Goal: Task Accomplishment & Management: Complete application form

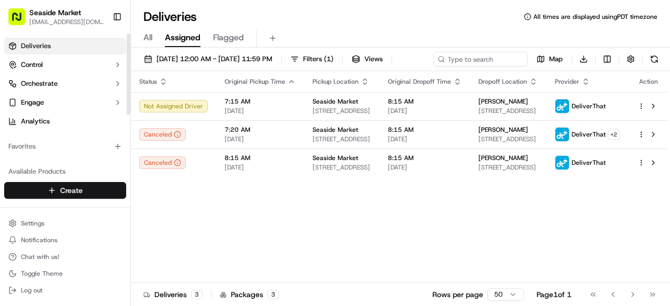
click at [53, 190] on html "Seaside Market [EMAIL_ADDRESS][DOMAIN_NAME] Toggle Sidebar Deliveries Control O…" at bounding box center [335, 153] width 670 height 306
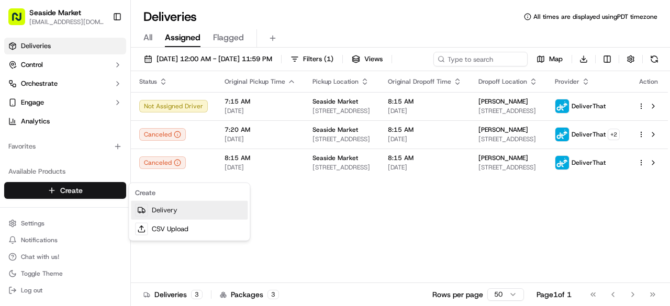
click at [164, 205] on link "Delivery" at bounding box center [189, 210] width 117 height 19
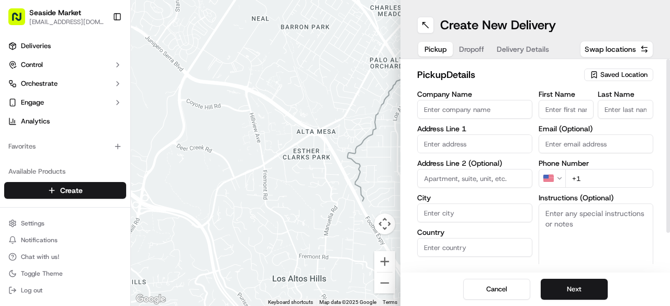
click at [639, 70] on span "Saved Location" at bounding box center [624, 74] width 47 height 9
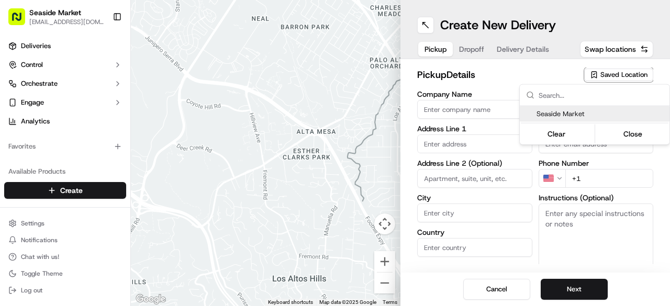
click at [574, 118] on span "Seaside Market" at bounding box center [601, 113] width 129 height 9
type input "Seaside Market"
type input "[STREET_ADDRESS]"
type input "Encinitas"
type input "US"
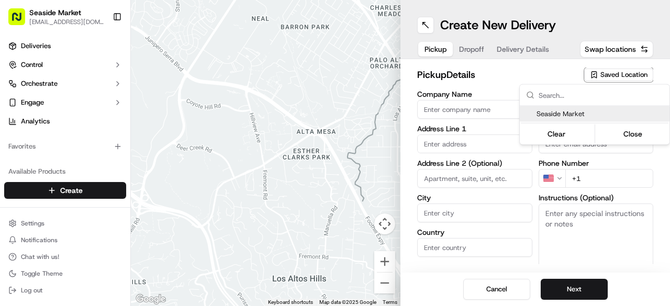
type input "CA"
type input "92007"
type input "[PHONE_NUMBER]"
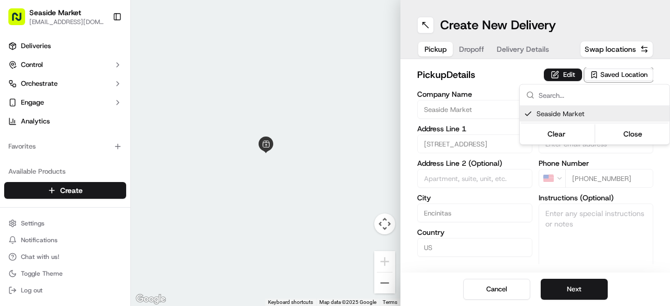
click at [614, 246] on html "Seaside Market [EMAIL_ADDRESS][DOMAIN_NAME] Toggle Sidebar Deliveries Control O…" at bounding box center [335, 153] width 670 height 306
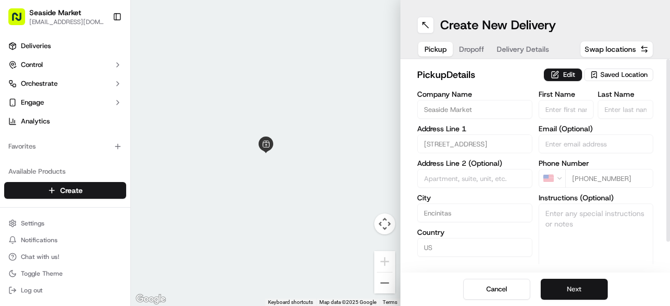
click at [570, 288] on button "Next" at bounding box center [574, 289] width 67 height 21
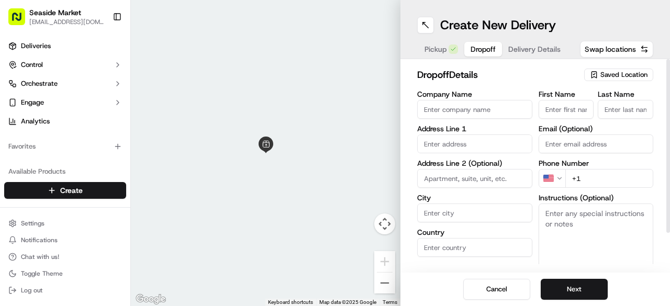
click at [460, 148] on input "text" at bounding box center [474, 144] width 115 height 19
drag, startPoint x: 574, startPoint y: 120, endPoint x: 569, endPoint y: 108, distance: 12.7
click at [570, 111] on div "First Name Last Name Email (Optional) Phone Number US +1 Instructions (Optional…" at bounding box center [596, 201] width 115 height 220
click at [569, 108] on input "First Name" at bounding box center [567, 109] width 56 height 19
type input "W"
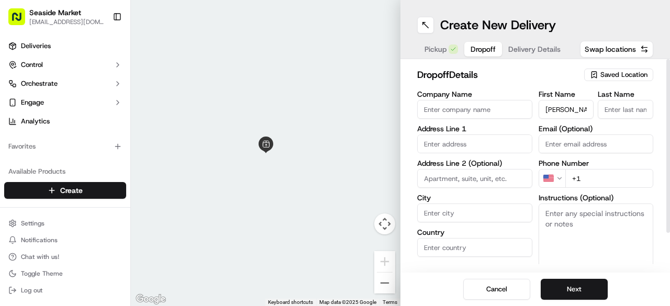
type input "[PERSON_NAME]"
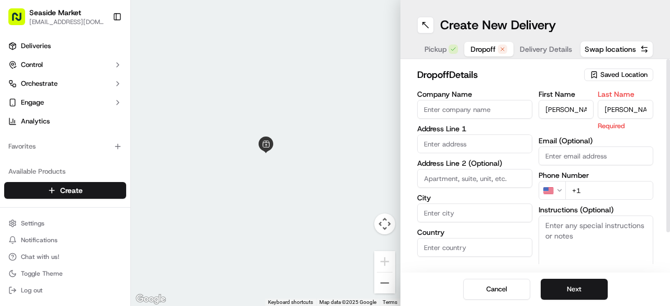
type input "[PERSON_NAME]"
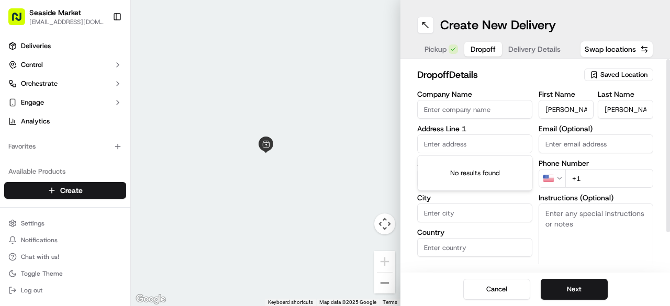
click at [458, 145] on input "text" at bounding box center [474, 144] width 115 height 19
type input "moonlight be"
drag, startPoint x: 410, startPoint y: 139, endPoint x: 361, endPoint y: 134, distance: 50.0
click at [368, 137] on div "To navigate the map with touch gestures double-tap and hold your finger on the …" at bounding box center [400, 153] width 539 height 306
paste input "Moonlight State Bch, west of I-5 on, [GEOGRAPHIC_DATA]"
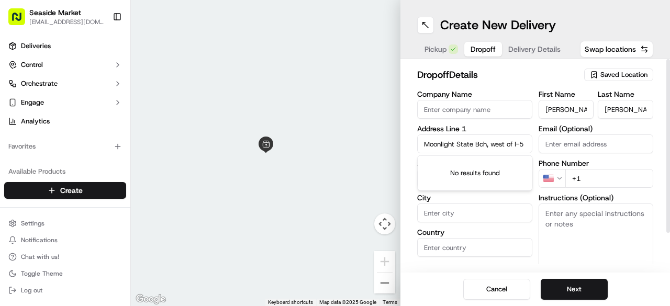
scroll to position [0, 123]
type input "Moonlight State Bch, west of I-5 on, [GEOGRAPHIC_DATA]"
drag, startPoint x: 659, startPoint y: 240, endPoint x: 650, endPoint y: 236, distance: 10.1
click at [659, 237] on div "dropoff Details Saved Location Company Name Address Line [GEOGRAPHIC_DATA], [GE…" at bounding box center [536, 166] width 270 height 214
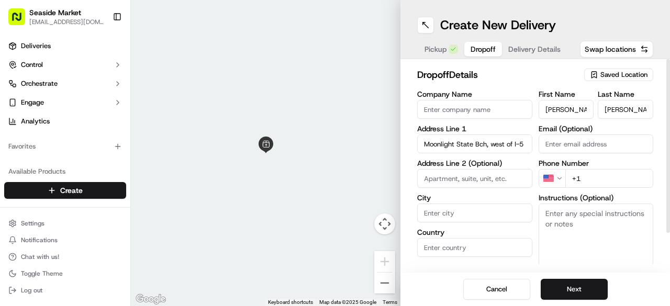
click at [586, 233] on textarea "Instructions (Optional)" at bounding box center [596, 243] width 115 height 79
paste textarea "Entrance of moonlight beach"
type textarea "Entrance of moonlight beach"
click at [613, 173] on input "+1" at bounding box center [609, 178] width 88 height 19
paste input "[PHONE_NUMBER]"
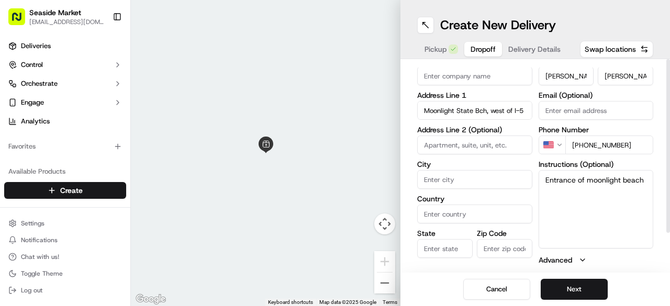
scroll to position [46, 0]
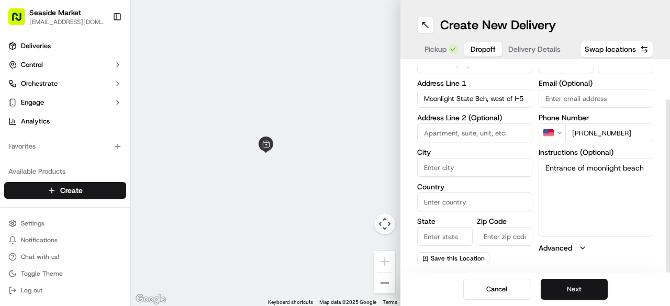
type input "[PHONE_NUMBER]"
click at [587, 294] on button "Next" at bounding box center [574, 289] width 67 height 21
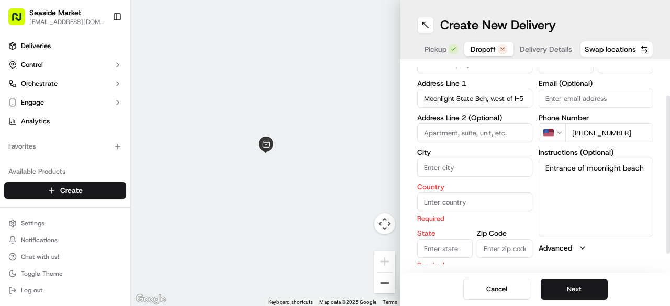
click at [442, 203] on input "Country" at bounding box center [474, 202] width 115 height 19
type input "[GEOGRAPHIC_DATA]"
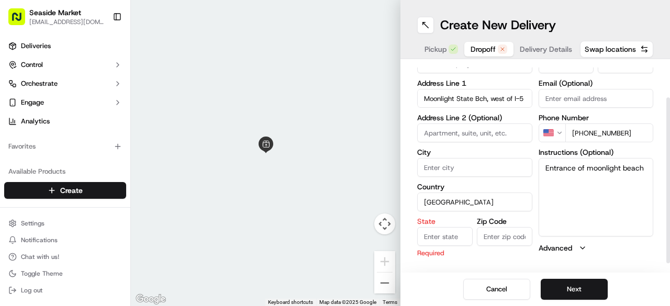
click at [441, 248] on div "State Required" at bounding box center [445, 238] width 56 height 40
type input "CA"
click at [489, 236] on input "Zip Code" at bounding box center [505, 236] width 56 height 19
type input "92024"
click at [576, 292] on button "Next" at bounding box center [574, 289] width 67 height 21
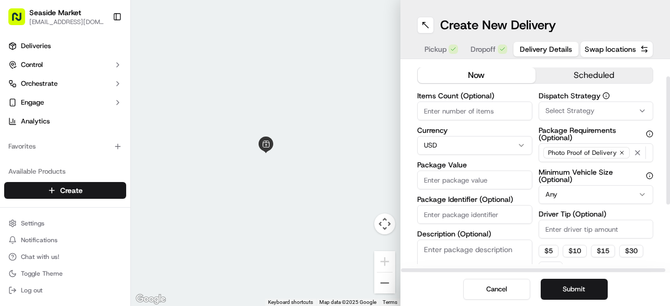
scroll to position [0, 0]
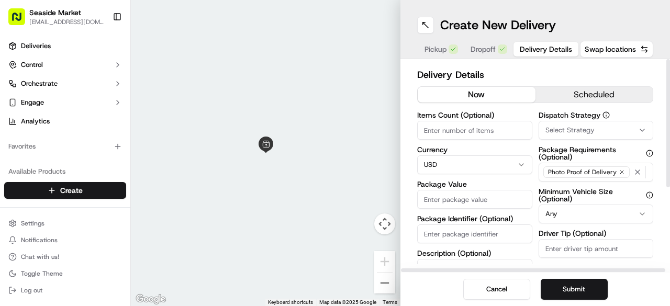
click at [560, 95] on button "scheduled" at bounding box center [595, 95] width 118 height 16
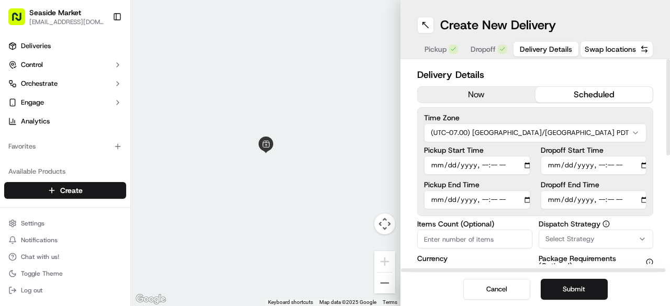
click at [642, 164] on input "Dropoff Start Time" at bounding box center [594, 165] width 106 height 19
type input "[DATE]T11:00"
click at [618, 181] on label "Dropoff End Time" at bounding box center [594, 184] width 106 height 7
click at [618, 191] on input "Dropoff End Time" at bounding box center [594, 200] width 106 height 19
click at [641, 199] on input "Dropoff End Time" at bounding box center [594, 200] width 106 height 19
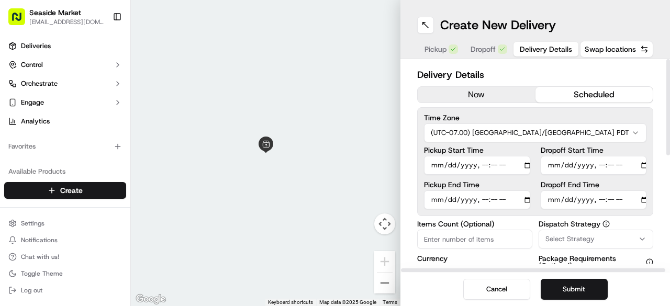
click at [644, 199] on input "Dropoff End Time" at bounding box center [594, 200] width 106 height 19
type input "[DATE]T11:15"
click at [625, 217] on div "Delivery Details now scheduled Time Zone (UTC-07.00) America/[GEOGRAPHIC_DATA] …" at bounding box center [535, 287] width 236 height 439
click at [524, 165] on input "Pickup Start Time" at bounding box center [477, 165] width 106 height 19
click at [527, 164] on input "Pickup Start Time" at bounding box center [477, 165] width 106 height 19
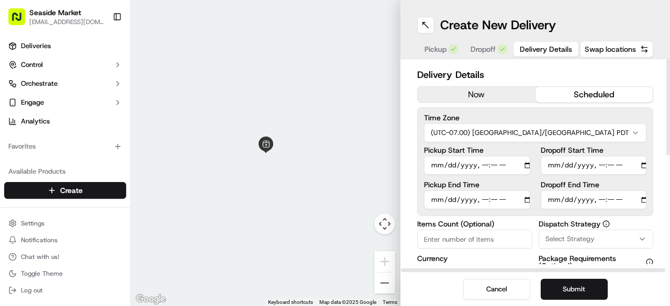
click at [494, 165] on input "Pickup Start Time" at bounding box center [477, 165] width 106 height 19
type input "[DATE]T10:30"
click at [526, 201] on input "Pickup End Time" at bounding box center [477, 200] width 106 height 19
type input "[DATE]T10:45"
click at [617, 220] on label "Dispatch Strategy" at bounding box center [596, 223] width 115 height 7
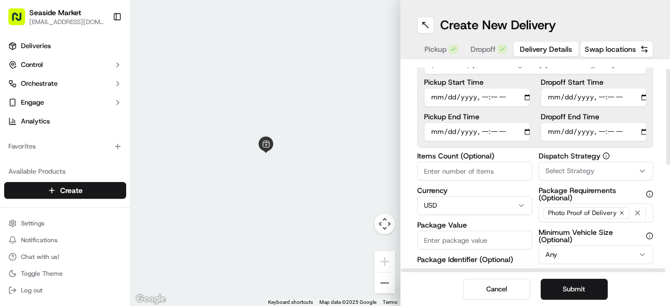
scroll to position [105, 0]
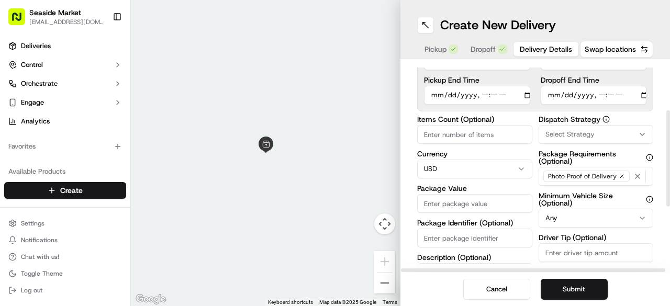
click at [454, 203] on input "Package Value" at bounding box center [474, 203] width 115 height 19
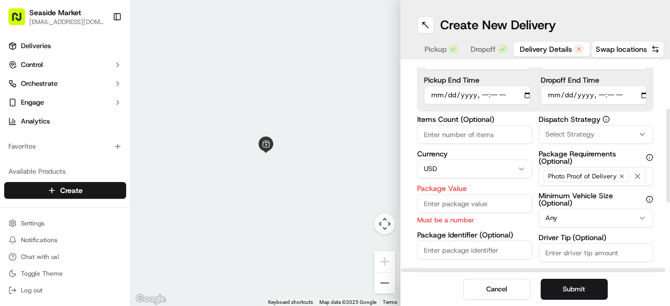
click at [446, 138] on input "Items Count (Optional)" at bounding box center [474, 134] width 115 height 19
type input "9"
click at [445, 211] on input "Package Value" at bounding box center [474, 203] width 115 height 19
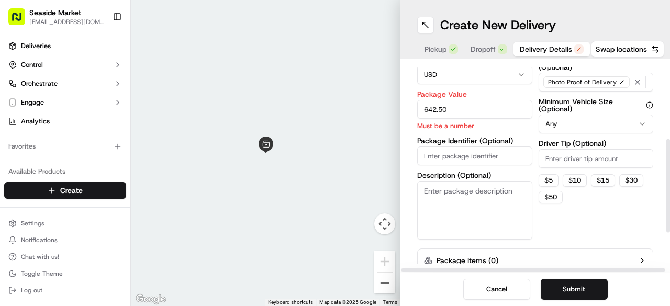
scroll to position [209, 0]
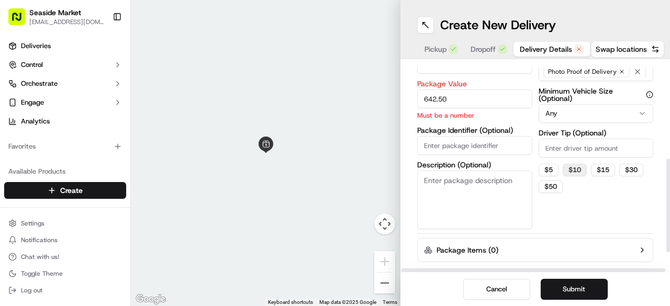
type input "642.50"
click at [575, 168] on button "$ 10" at bounding box center [575, 170] width 24 height 13
type input "10"
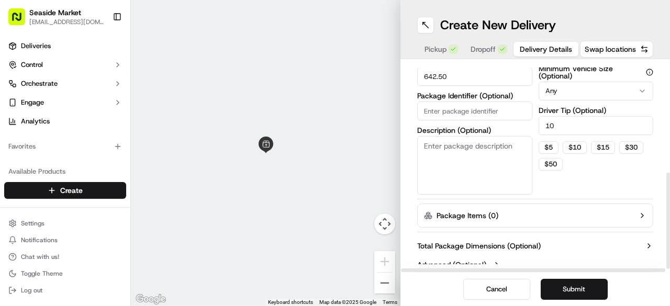
scroll to position [241, 0]
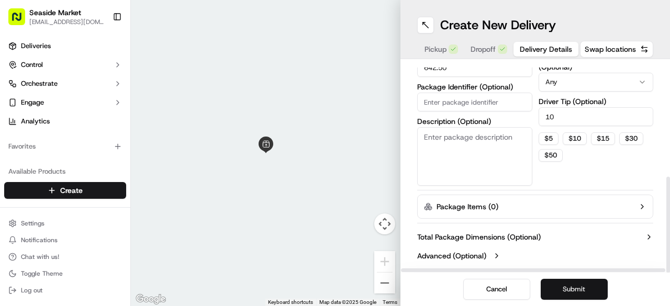
click at [558, 290] on button "Submit" at bounding box center [574, 289] width 67 height 21
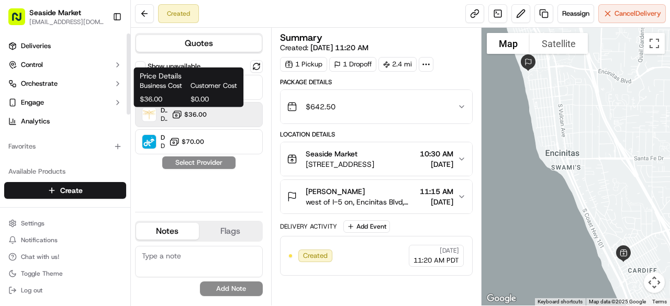
click at [190, 109] on button "$36.00" at bounding box center [189, 114] width 35 height 10
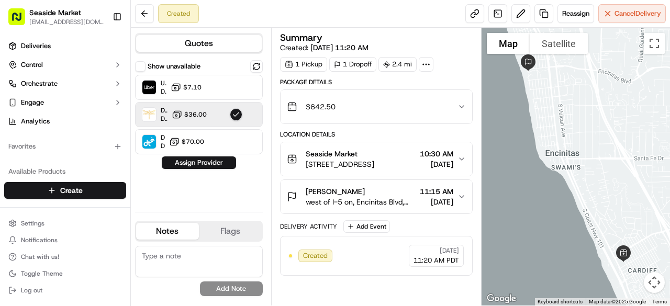
click at [422, 62] on icon at bounding box center [425, 64] width 9 height 9
click at [356, 158] on div "Seaside Market [STREET_ADDRESS]" at bounding box center [340, 159] width 69 height 21
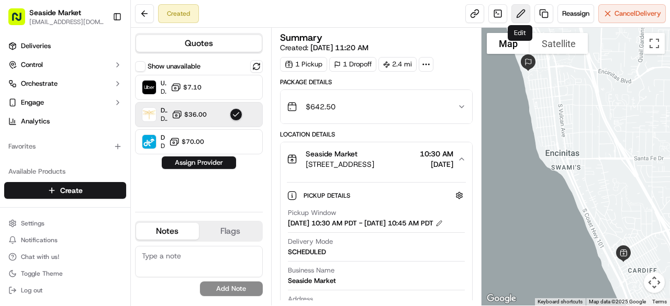
click at [517, 6] on button at bounding box center [521, 13] width 19 height 19
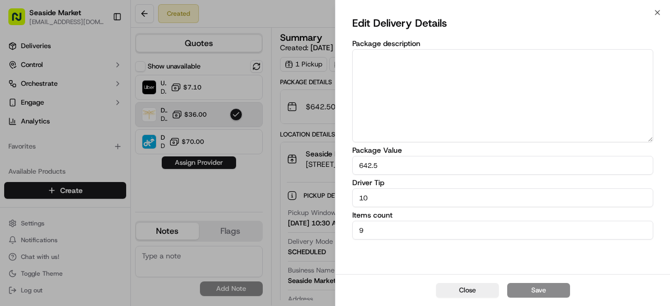
click at [377, 204] on input "10" at bounding box center [502, 197] width 301 height 19
click at [657, 10] on icon "button" at bounding box center [657, 12] width 8 height 8
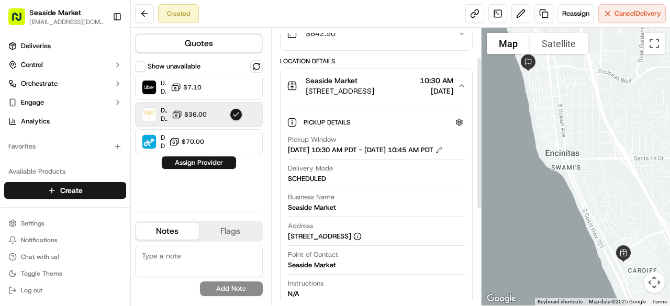
scroll to position [52, 0]
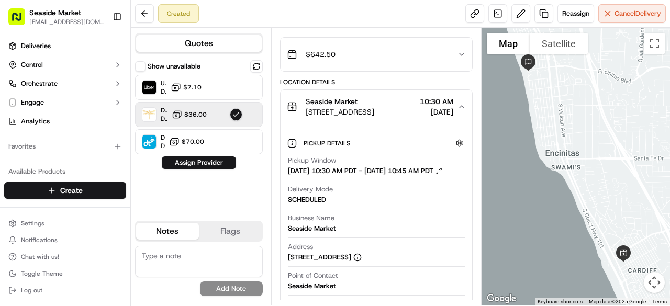
click at [354, 104] on span "Seaside Market" at bounding box center [332, 101] width 52 height 10
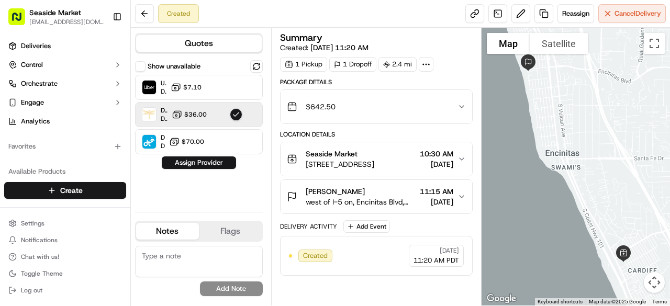
click at [353, 194] on div "[PERSON_NAME]" at bounding box center [361, 191] width 110 height 10
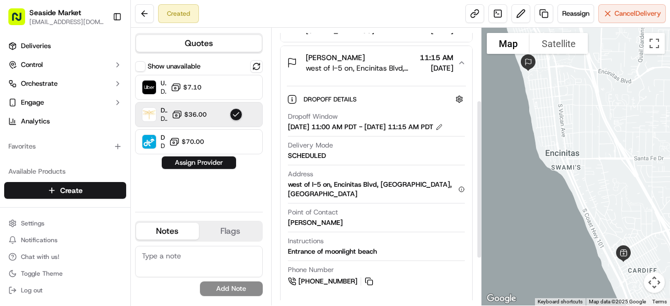
scroll to position [157, 0]
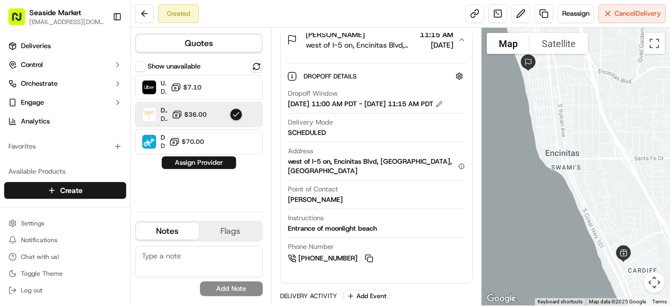
drag, startPoint x: 550, startPoint y: 96, endPoint x: 595, endPoint y: 129, distance: 55.8
click at [595, 129] on div at bounding box center [576, 167] width 189 height 278
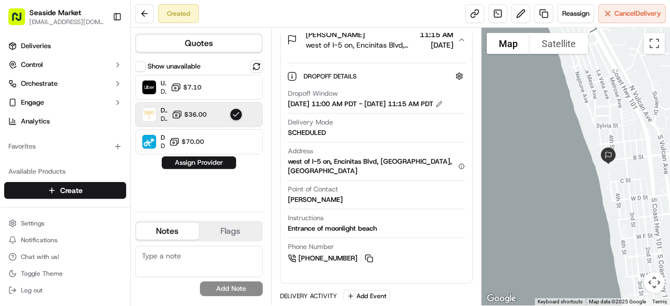
drag, startPoint x: 615, startPoint y: 148, endPoint x: 632, endPoint y: 180, distance: 36.6
click at [632, 180] on div at bounding box center [576, 167] width 189 height 278
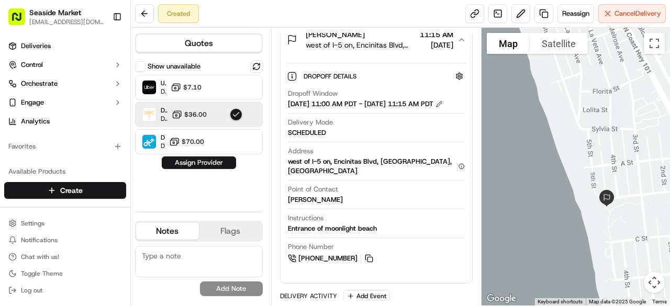
click at [620, 128] on div at bounding box center [576, 167] width 189 height 278
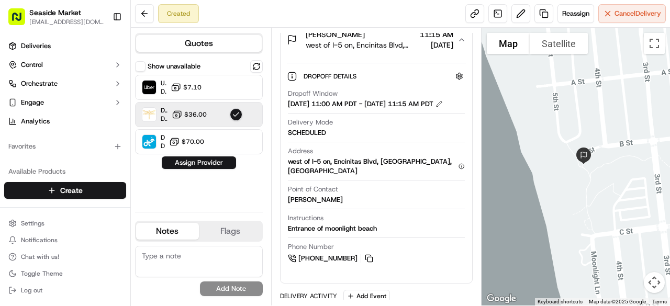
drag, startPoint x: 625, startPoint y: 178, endPoint x: 635, endPoint y: 141, distance: 38.0
click at [634, 143] on div at bounding box center [576, 167] width 189 height 278
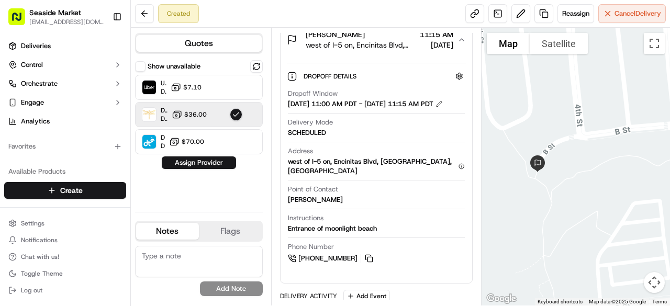
drag, startPoint x: 596, startPoint y: 198, endPoint x: 670, endPoint y: 184, distance: 74.7
click at [670, 184] on div at bounding box center [576, 167] width 189 height 278
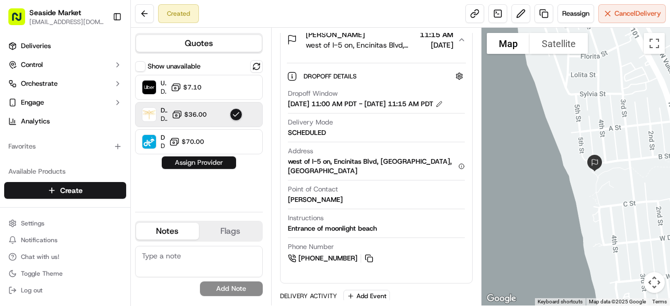
click at [191, 162] on button "Assign Provider" at bounding box center [199, 163] width 74 height 13
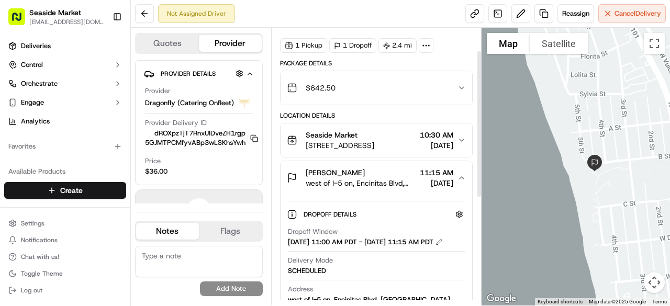
scroll to position [0, 0]
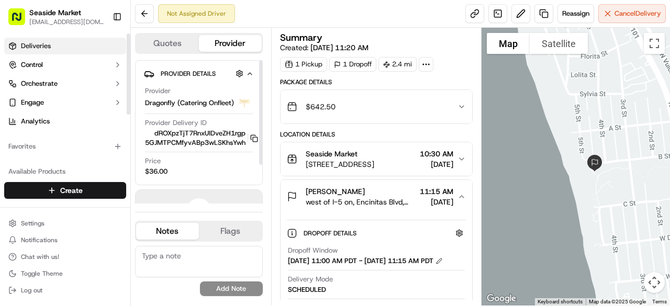
click at [39, 45] on span "Deliveries" at bounding box center [36, 45] width 30 height 9
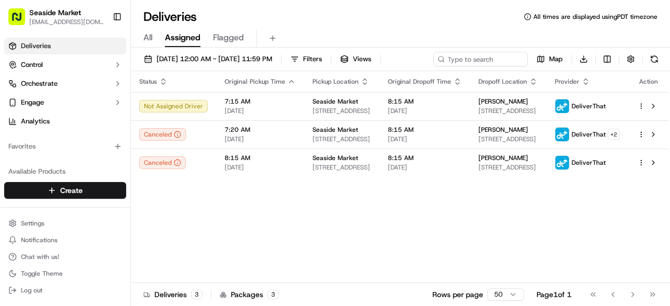
drag, startPoint x: 193, startPoint y: 42, endPoint x: 192, endPoint y: 48, distance: 5.8
click at [193, 41] on span "Assigned" at bounding box center [183, 37] width 36 height 13
click at [193, 56] on span "[DATE] 12:00 AM - [DATE] 11:59 PM" at bounding box center [215, 58] width 116 height 9
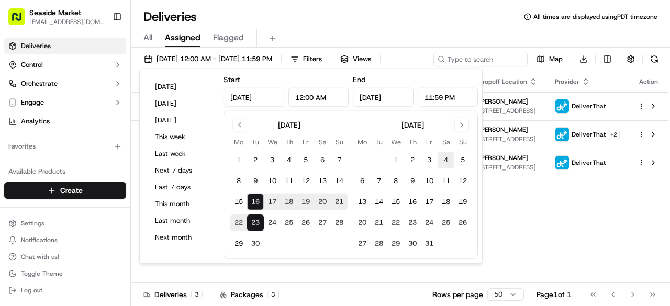
click at [443, 162] on button "4" at bounding box center [446, 160] width 17 height 17
type input "[DATE]"
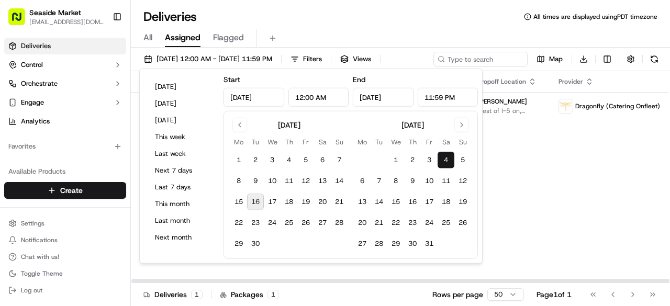
click at [575, 239] on div "Status Original Pickup Time Pickup Location Original Dropoff Time Dropoff Locat…" at bounding box center [419, 177] width 576 height 212
